Goal: Task Accomplishment & Management: Use online tool/utility

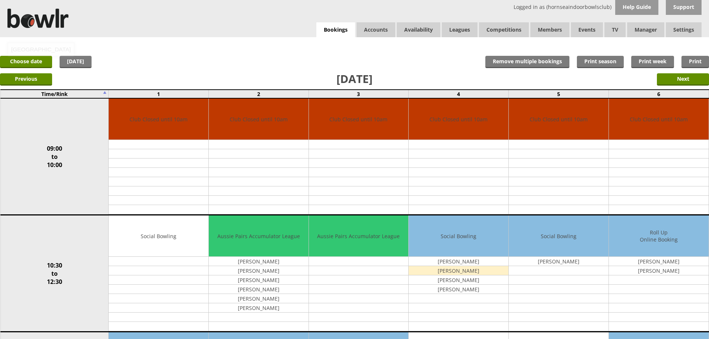
click at [40, 55] on div "[GEOGRAPHIC_DATA]" at bounding box center [40, 49] width 67 height 14
click at [40, 57] on link "Choose date" at bounding box center [26, 62] width 52 height 12
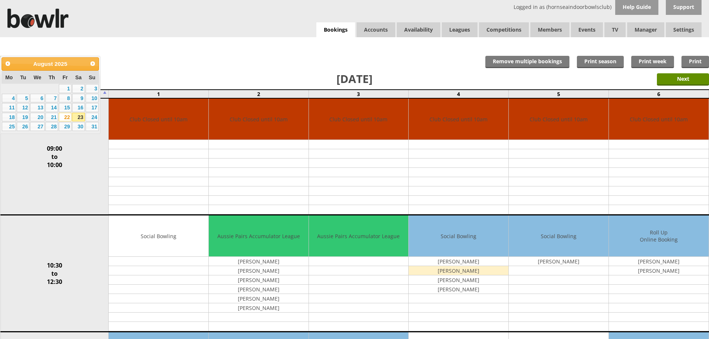
click at [87, 64] on div "Prev Next August 2025" at bounding box center [49, 63] width 97 height 13
click at [90, 64] on span "Next" at bounding box center [93, 64] width 6 height 6
click at [9, 87] on link "1" at bounding box center [9, 88] width 14 height 9
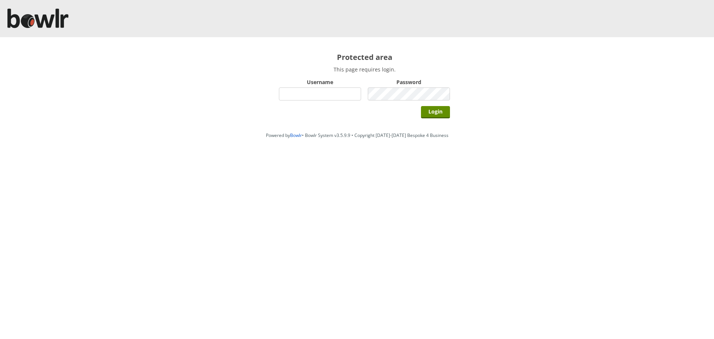
type input "hornseaindoorbowlsclub"
click at [429, 118] on div "Protected area This page requires login. Username hornseaindoorbowlsclub Passwo…" at bounding box center [364, 82] width 201 height 91
click at [430, 117] on input "Login" at bounding box center [435, 112] width 29 height 12
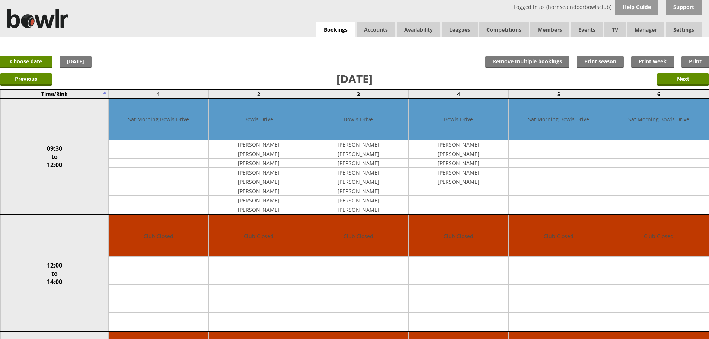
click at [29, 52] on div "x Move Booking Move to other date: 23-08-2025 09:30 to 12:00 12:00 to 14:00 14:…" at bounding box center [354, 44] width 709 height 15
click at [33, 58] on link "Choose date" at bounding box center [26, 62] width 52 height 12
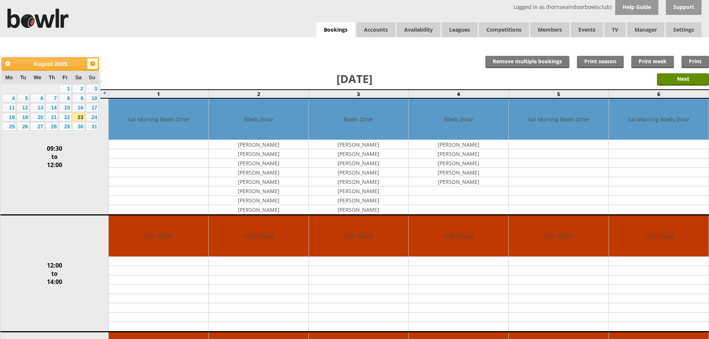
click at [88, 63] on link "Next" at bounding box center [92, 63] width 11 height 11
click at [13, 86] on link "1" at bounding box center [9, 88] width 14 height 9
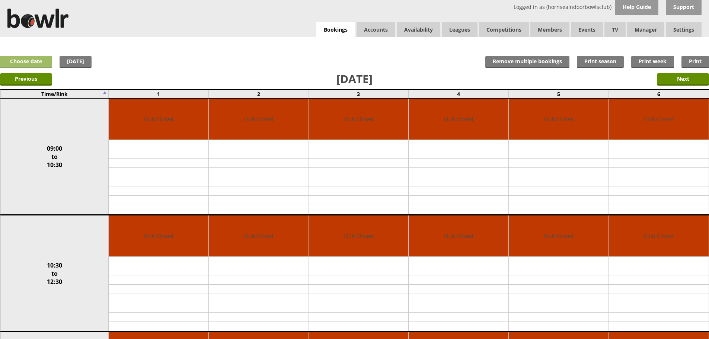
click at [35, 62] on link "Choose date" at bounding box center [26, 62] width 52 height 12
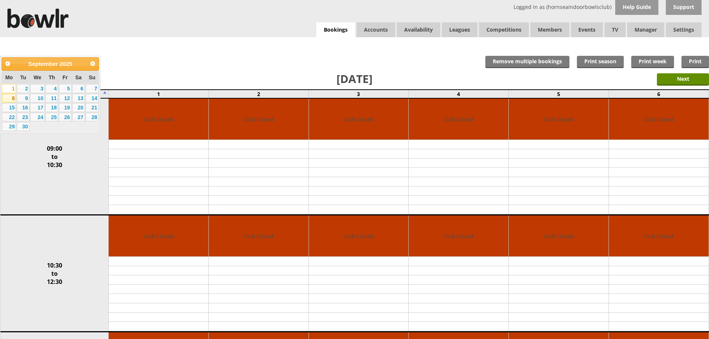
click at [9, 98] on link "8" at bounding box center [9, 98] width 14 height 9
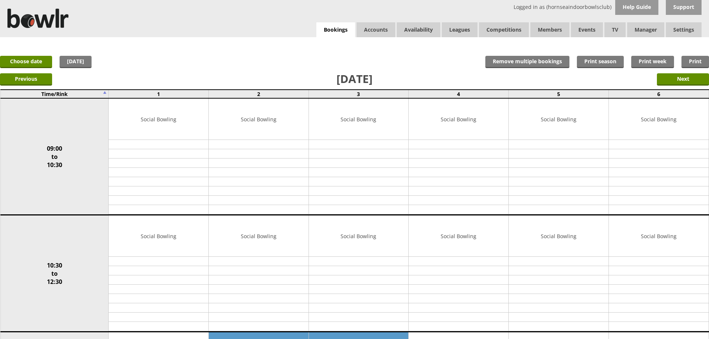
click at [275, 76] on div "Previous Next" at bounding box center [354, 79] width 709 height 19
